Goal: Transaction & Acquisition: Purchase product/service

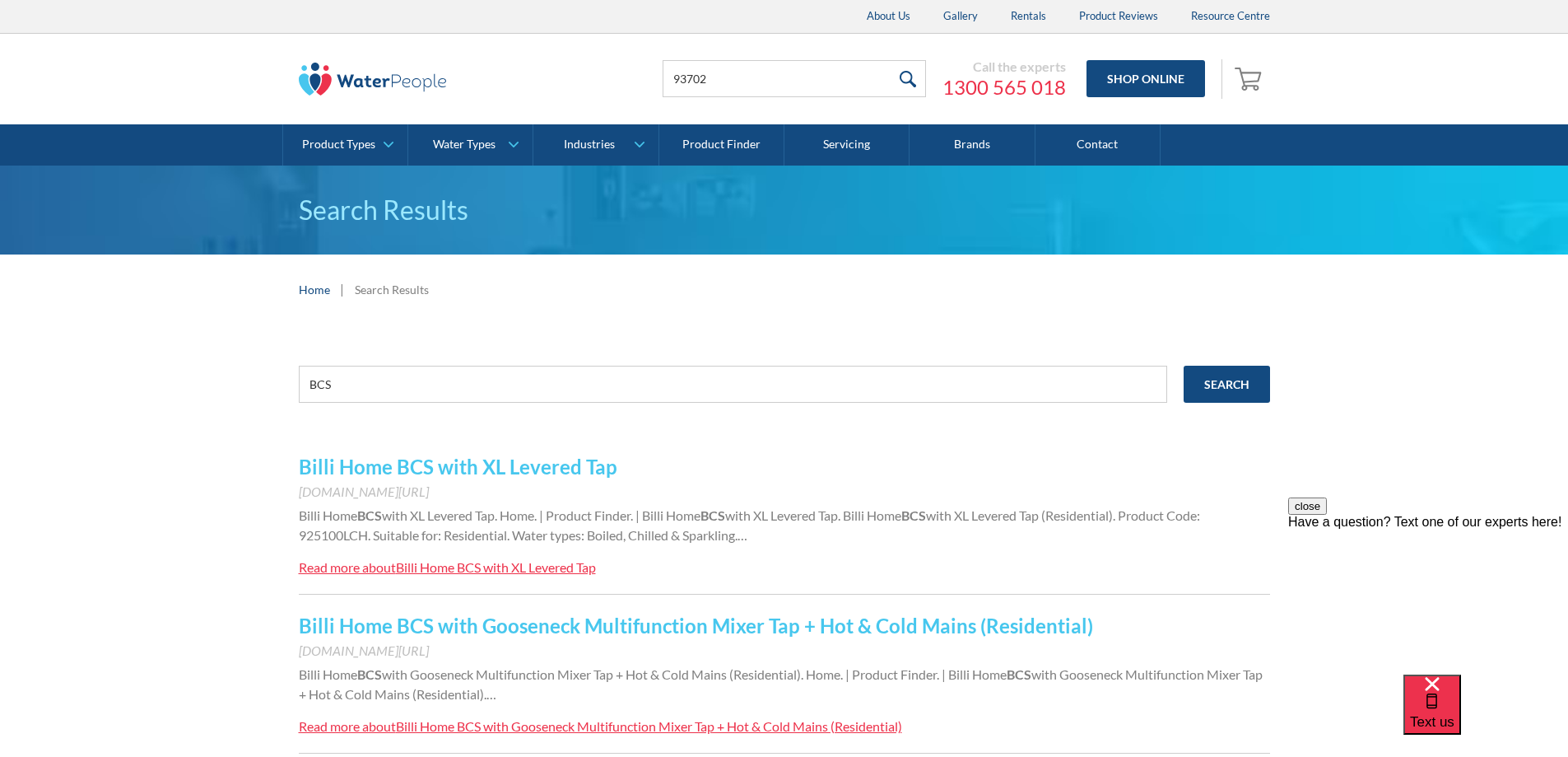
type input "93702"
click at [891, 60] on input "submit" at bounding box center [909, 79] width 36 height 37
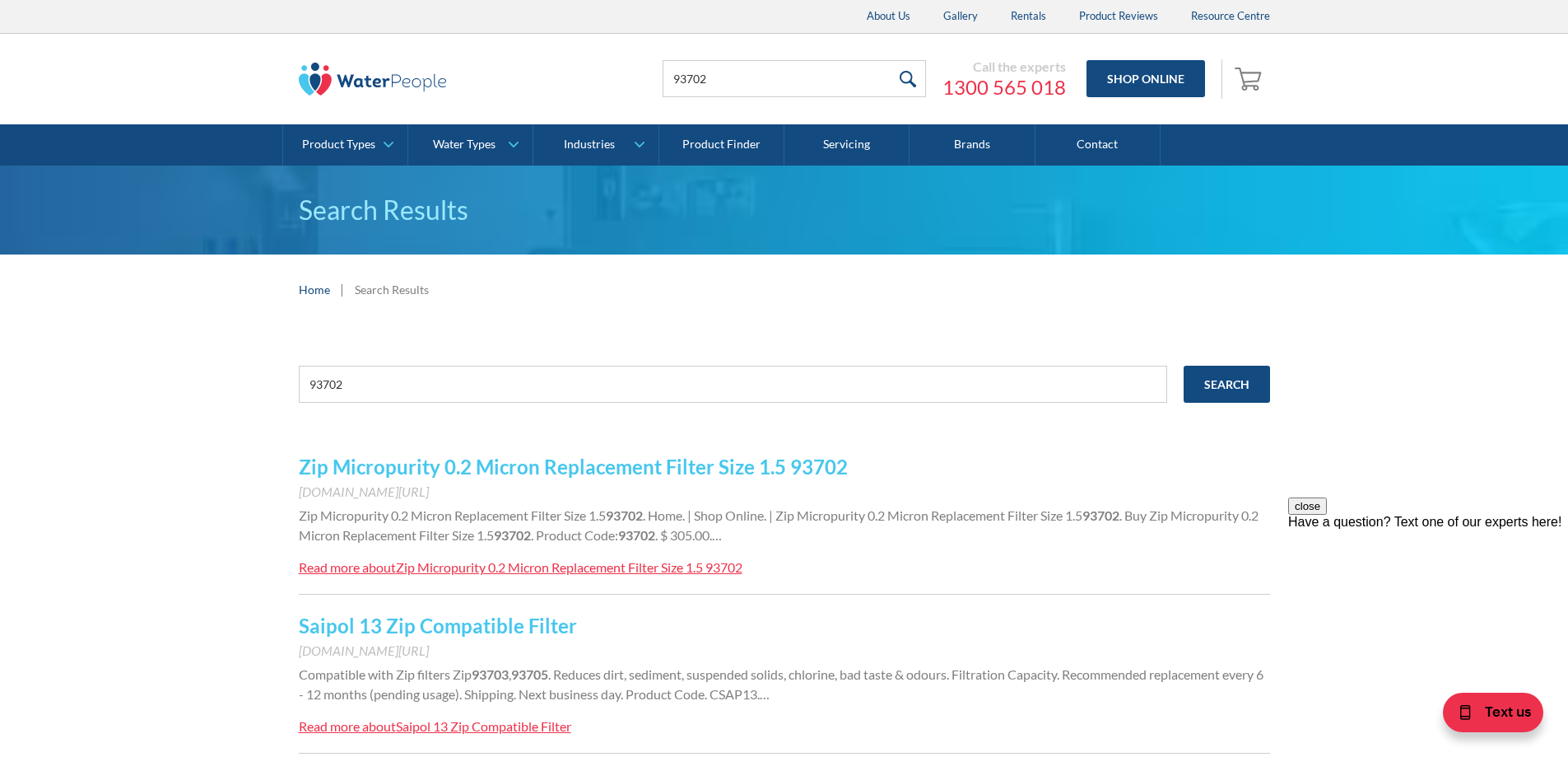
click at [540, 470] on link "Zip Micropurity 0.2 Micron Replacement Filter Size 1.5 93702" at bounding box center [573, 466] width 549 height 24
